Goal: Task Accomplishment & Management: Manage account settings

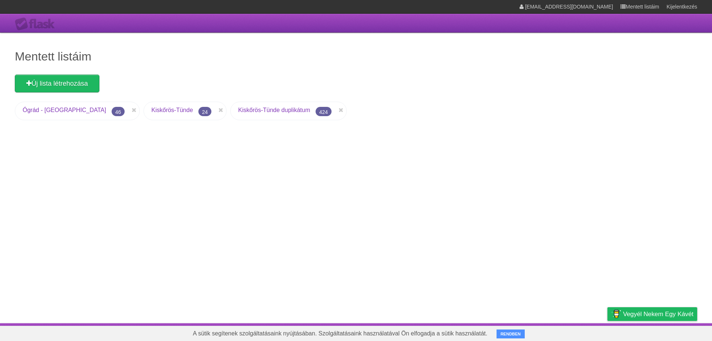
drag, startPoint x: 0, startPoint y: 0, endPoint x: 136, endPoint y: 107, distance: 173.3
click at [151, 107] on font "Kiskőrös-Tünde" at bounding box center [172, 110] width 42 height 6
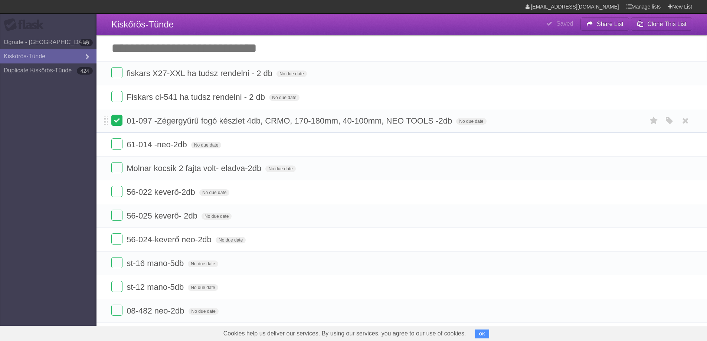
click at [116, 122] on label at bounding box center [116, 120] width 11 height 11
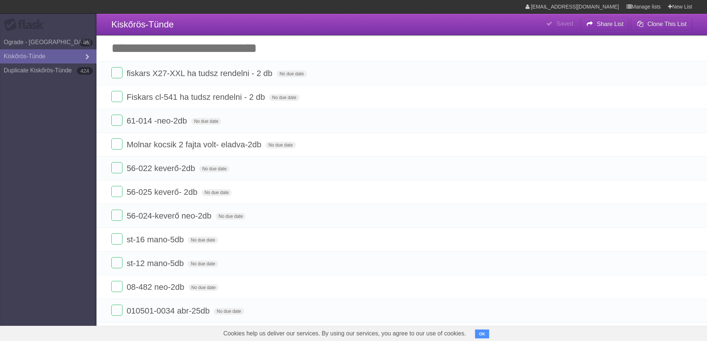
click at [116, 122] on label at bounding box center [116, 120] width 11 height 11
click at [117, 144] on label at bounding box center [116, 143] width 11 height 11
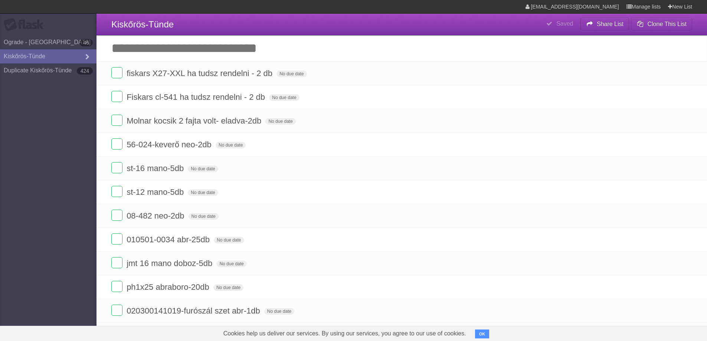
click at [117, 144] on label at bounding box center [116, 143] width 11 height 11
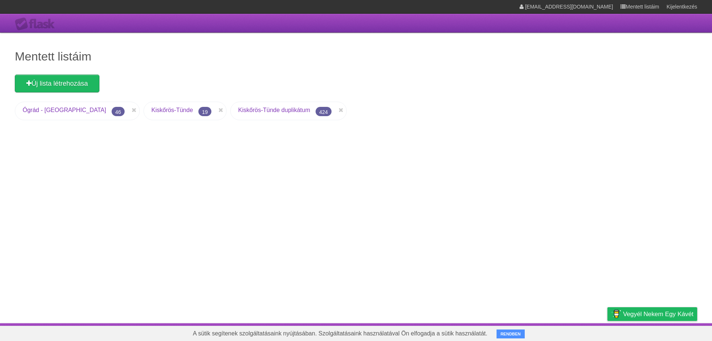
click at [151, 107] on font "Kiskőrös-Tünde" at bounding box center [172, 110] width 42 height 6
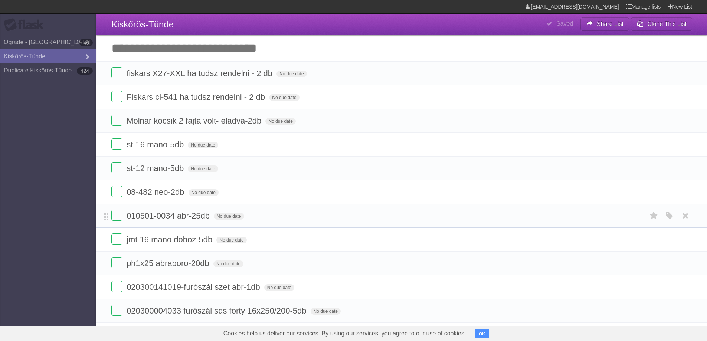
scroll to position [37, 0]
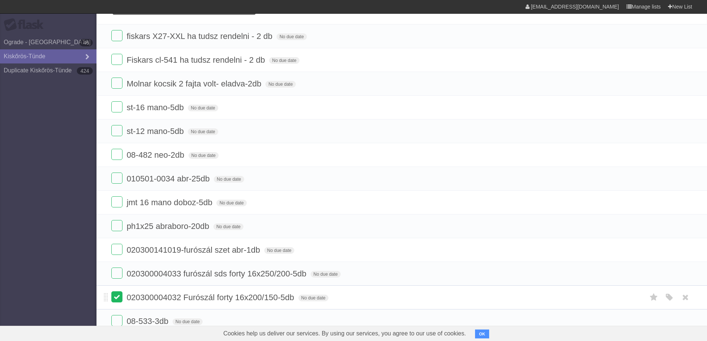
click at [116, 299] on label at bounding box center [116, 296] width 11 height 11
